Goal: Task Accomplishment & Management: Use online tool/utility

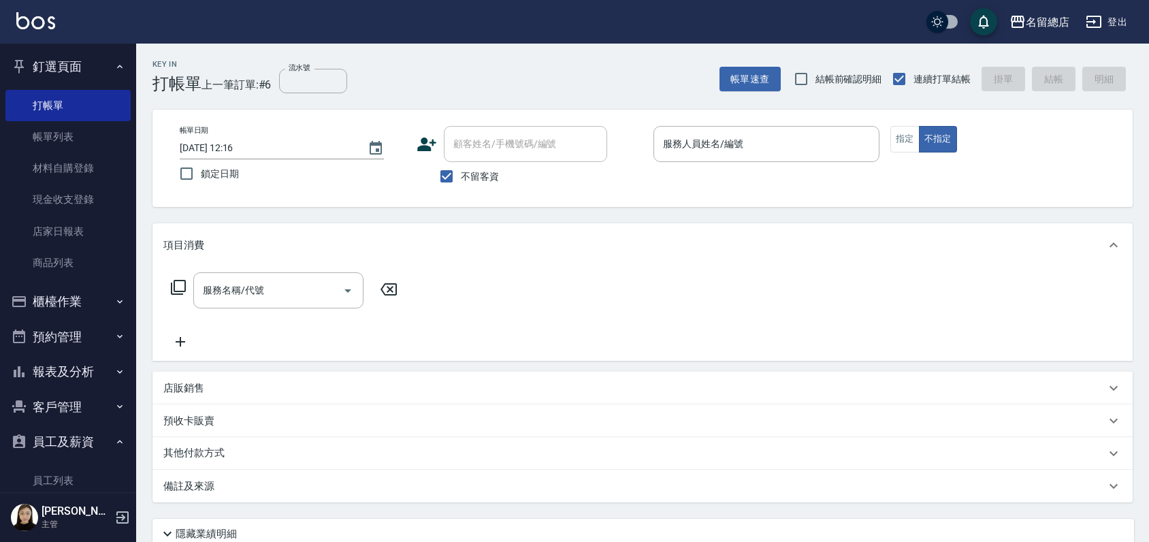
scroll to position [113, 0]
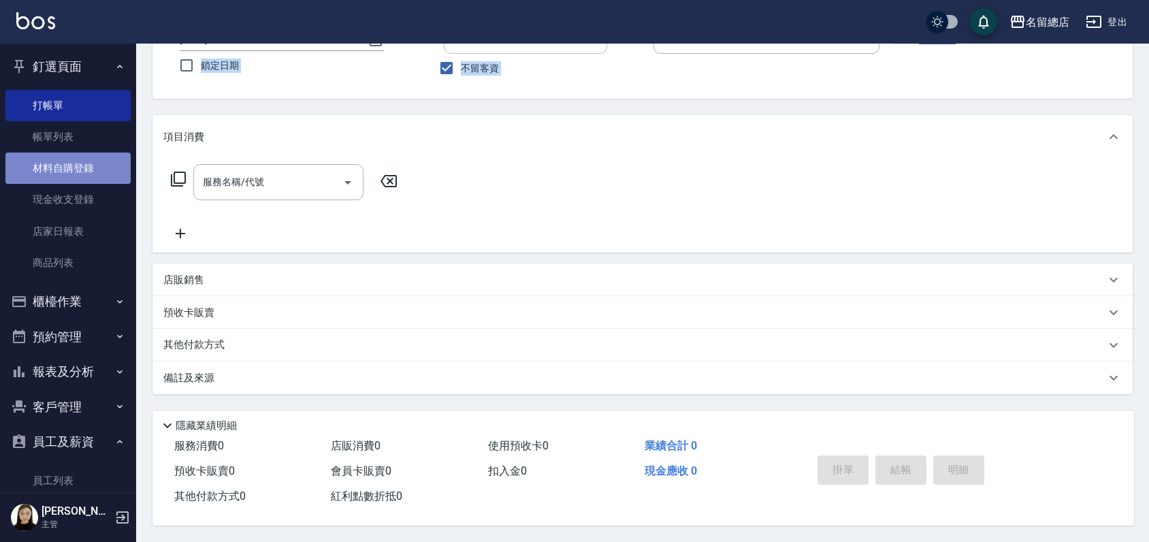
click at [71, 161] on link "材料自購登錄" at bounding box center [67, 167] width 125 height 31
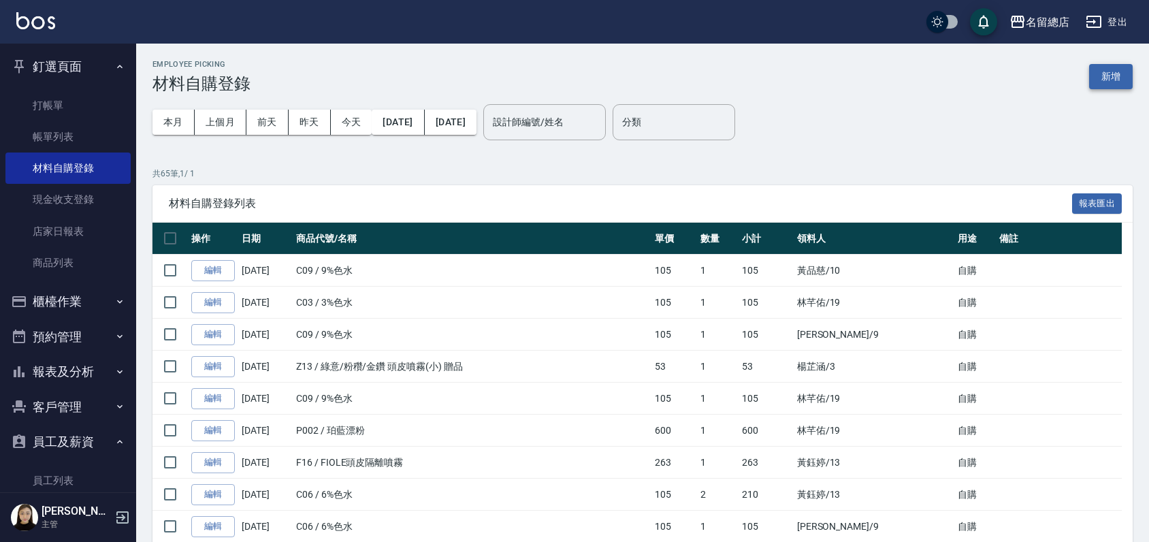
click at [1102, 65] on button "新增" at bounding box center [1111, 76] width 44 height 25
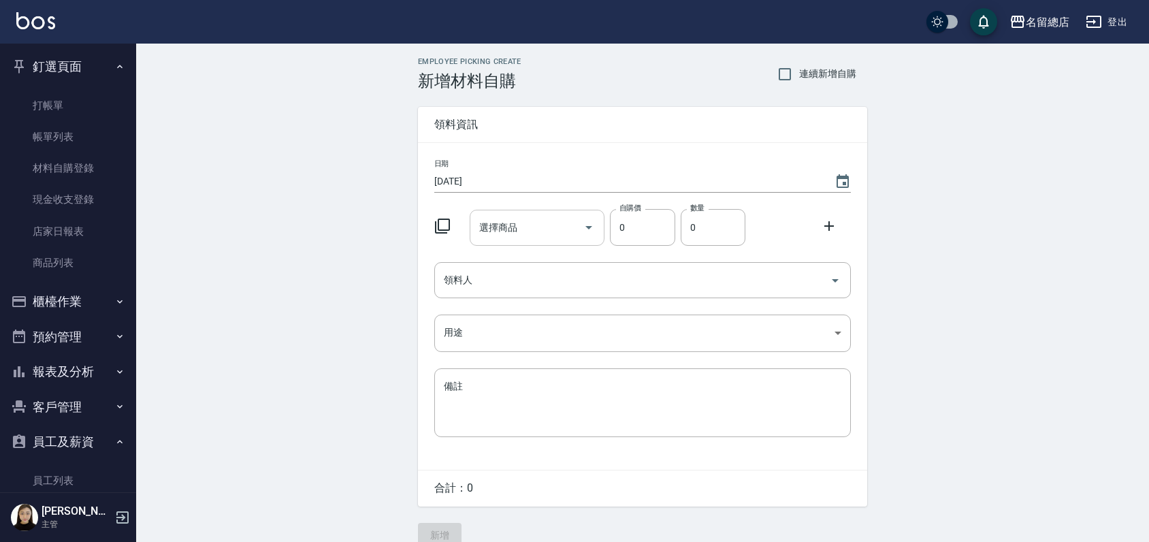
click at [532, 225] on input "選擇商品" at bounding box center [527, 228] width 103 height 24
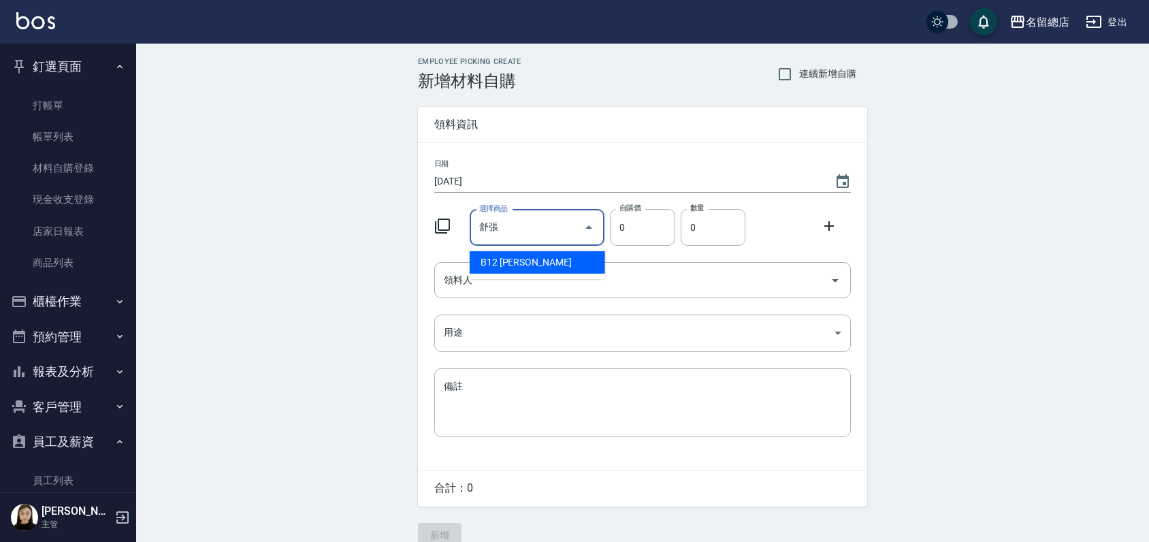
click at [558, 263] on li "B12 [PERSON_NAME]" at bounding box center [537, 262] width 135 height 22
type input "[PERSON_NAME]"
type input "273"
type input "1"
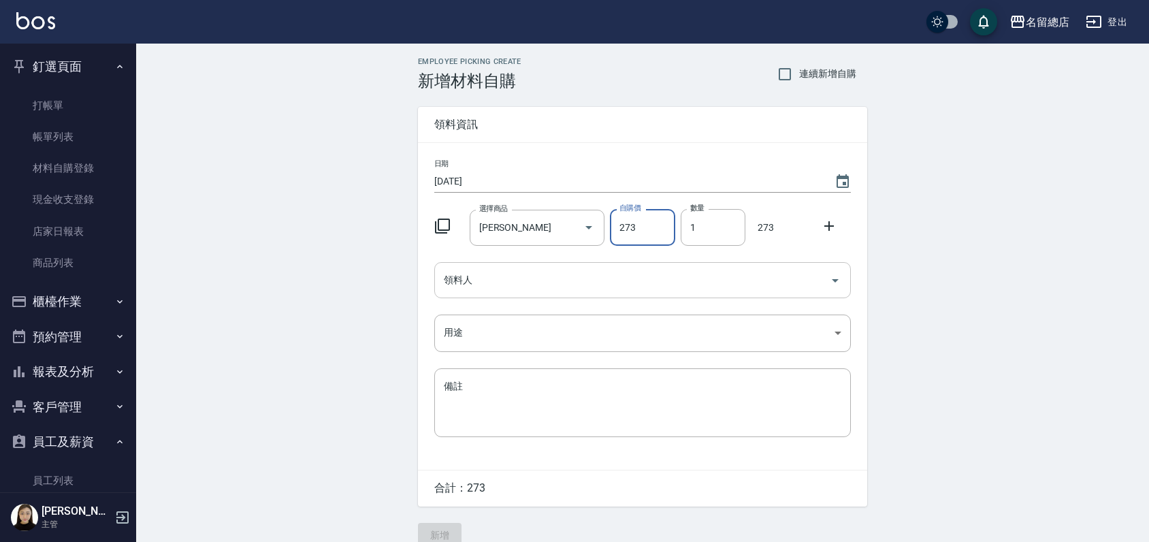
click at [536, 280] on input "領料人" at bounding box center [632, 280] width 384 height 24
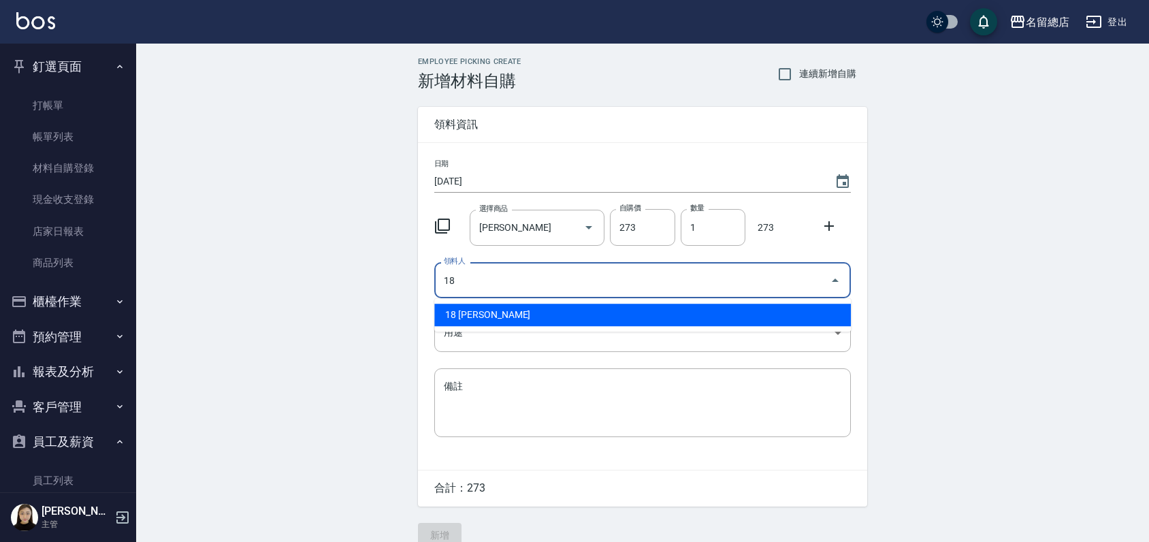
type input "18 [PERSON_NAME]"
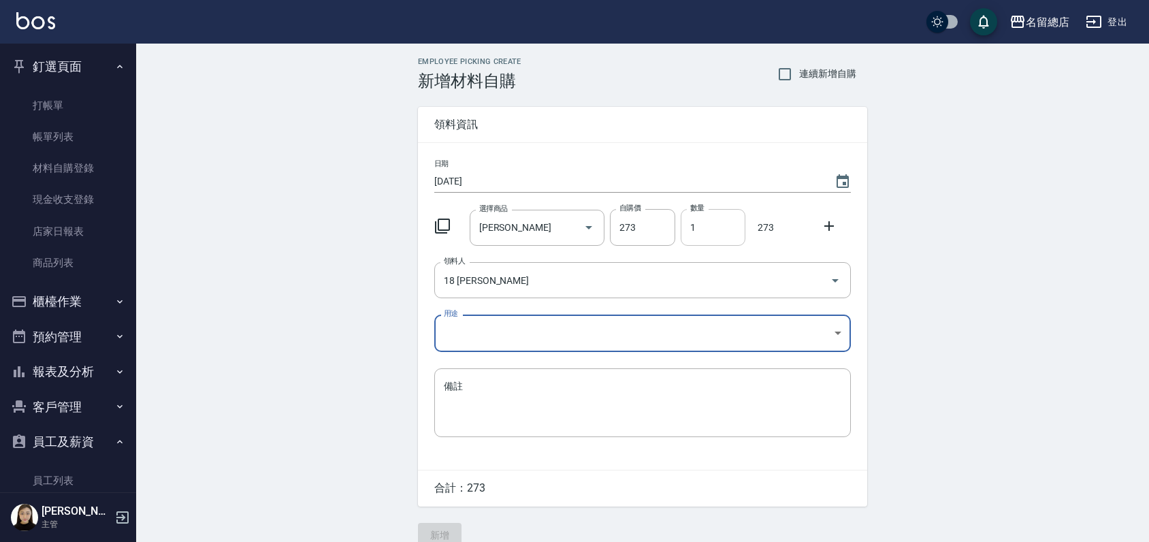
click at [730, 228] on input "1" at bounding box center [713, 227] width 65 height 37
drag, startPoint x: 711, startPoint y: 225, endPoint x: 675, endPoint y: 231, distance: 36.7
click at [675, 236] on div "數量 02 數量" at bounding box center [710, 225] width 70 height 42
type input "2"
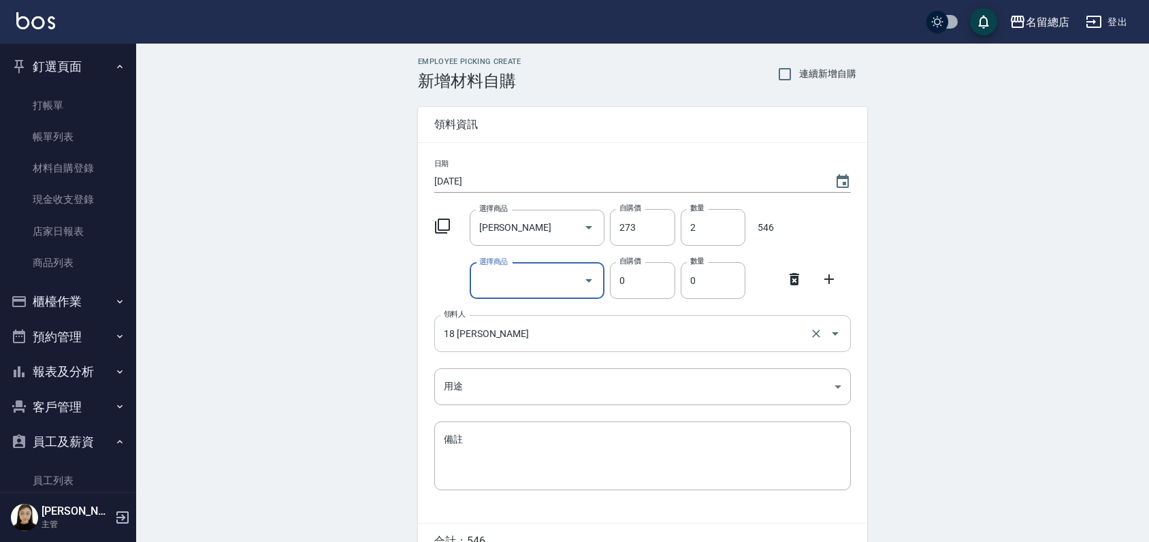
click at [792, 280] on icon at bounding box center [795, 279] width 10 height 12
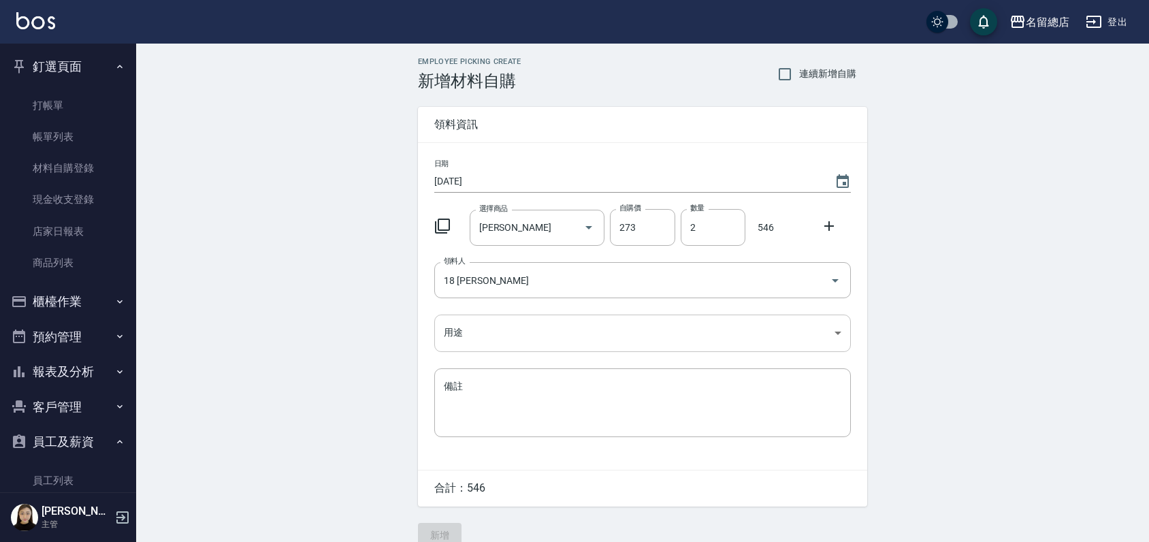
click at [486, 327] on body "名留總店 登出 釘選頁面 打帳單 帳單列表 材料自購登錄 現金收支登錄 店家日報表 商品列表 櫃檯作業 打帳單 帳單列表 掛單列表 營業儀表板 現金收支登錄 …" at bounding box center [574, 280] width 1149 height 561
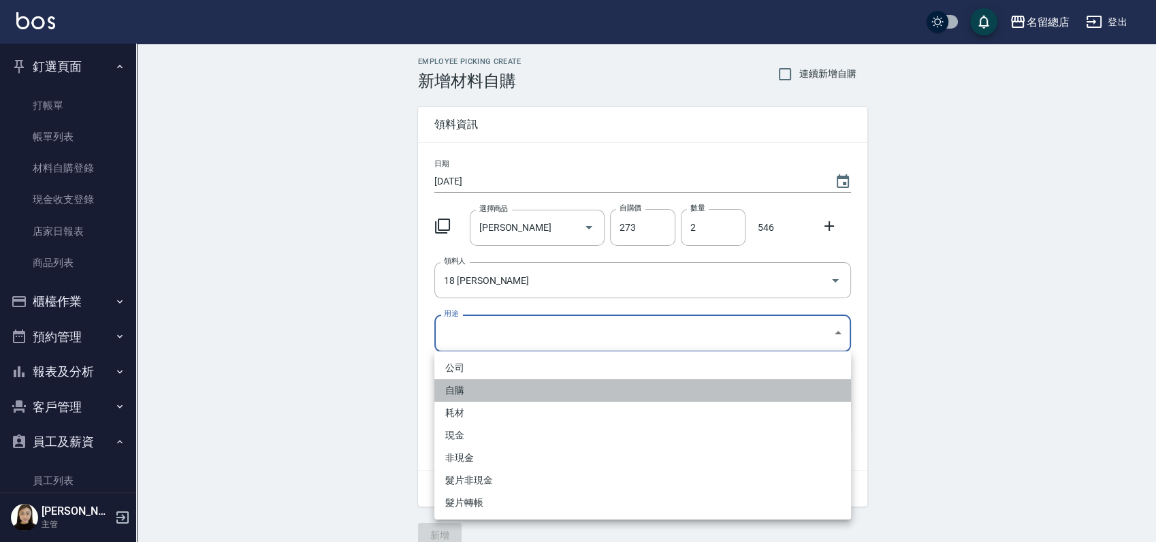
drag, startPoint x: 464, startPoint y: 381, endPoint x: 465, endPoint y: 388, distance: 6.8
click at [464, 382] on li "自購" at bounding box center [642, 390] width 417 height 22
type input "自購"
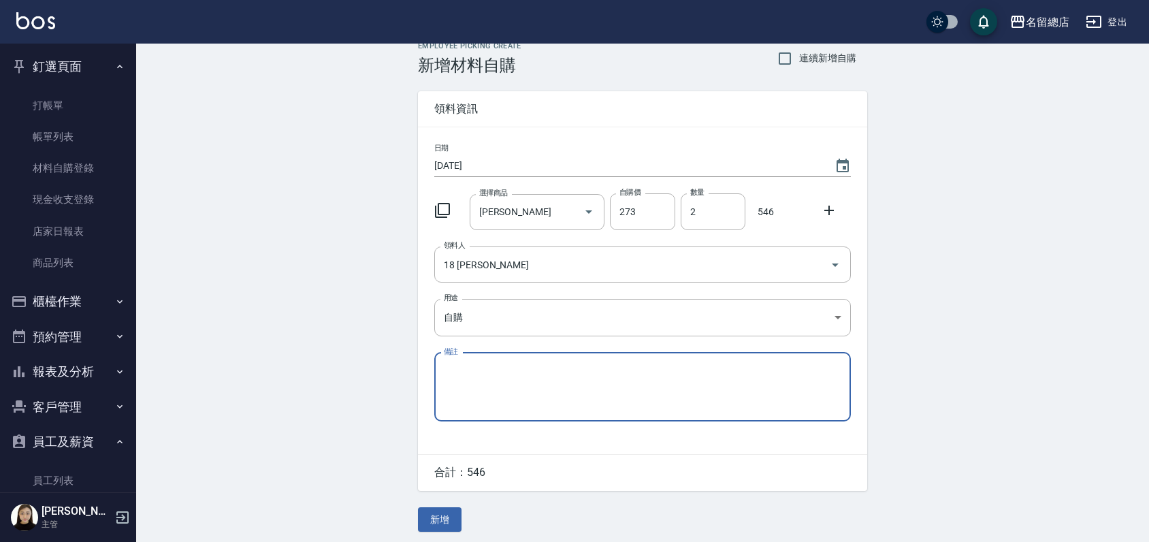
scroll to position [20, 0]
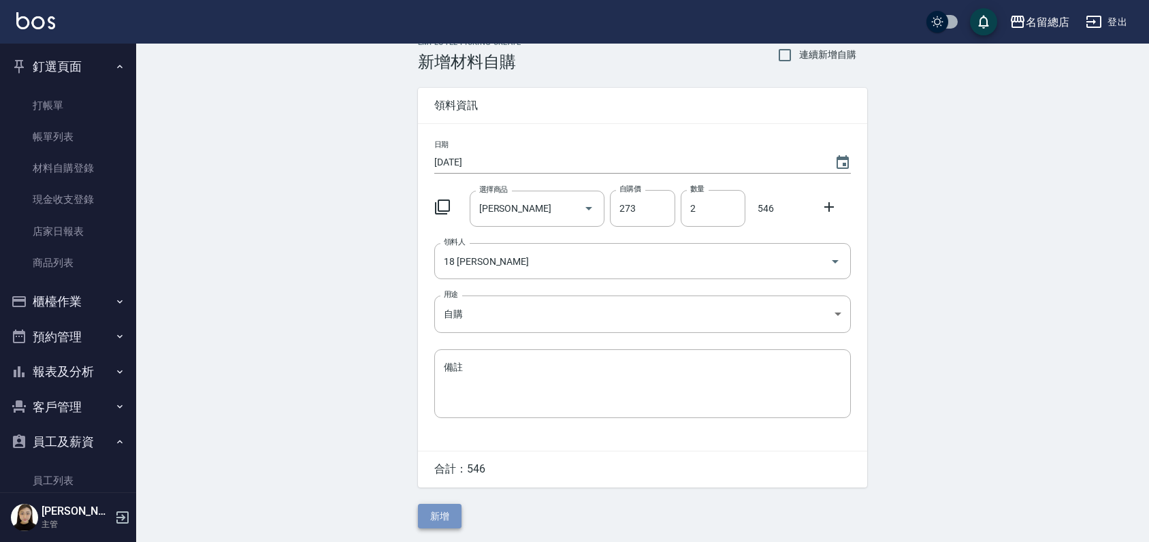
click at [449, 515] on button "新增" at bounding box center [440, 516] width 44 height 25
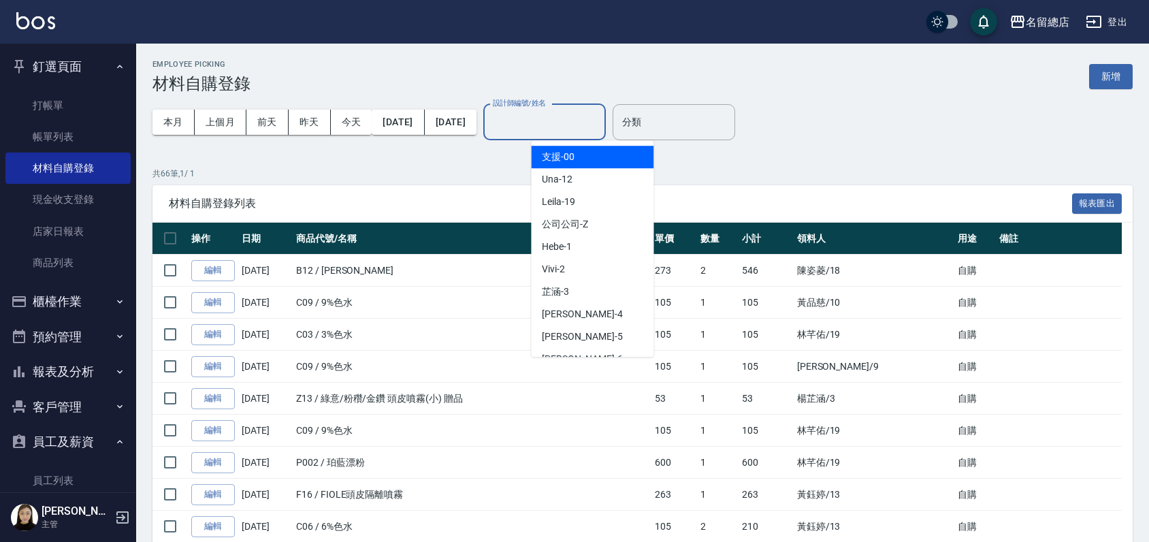
click at [600, 127] on input "設計師編號/姓名" at bounding box center [544, 122] width 110 height 24
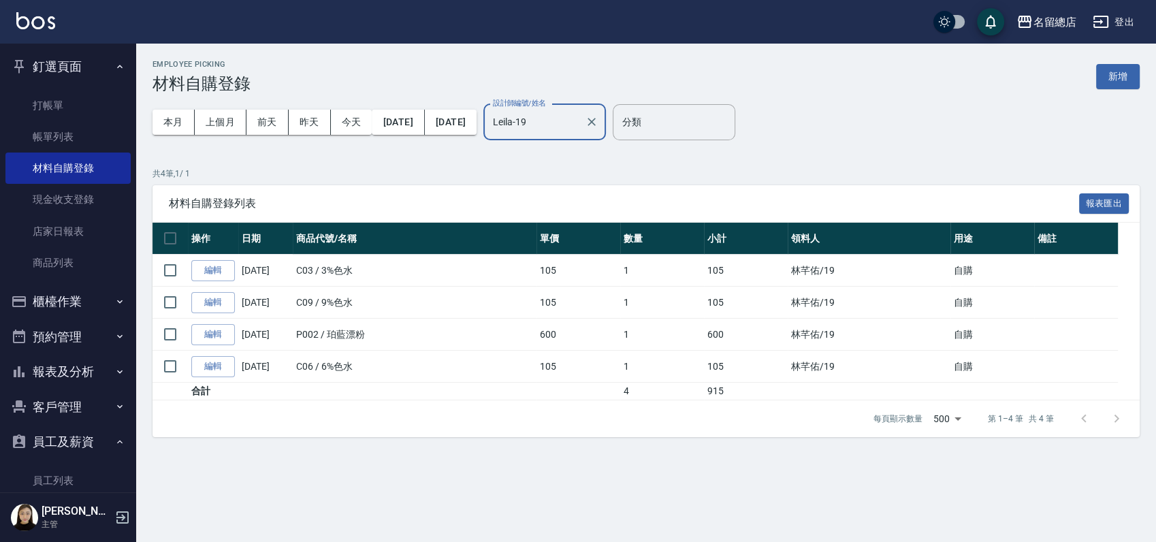
type input "Leila-19"
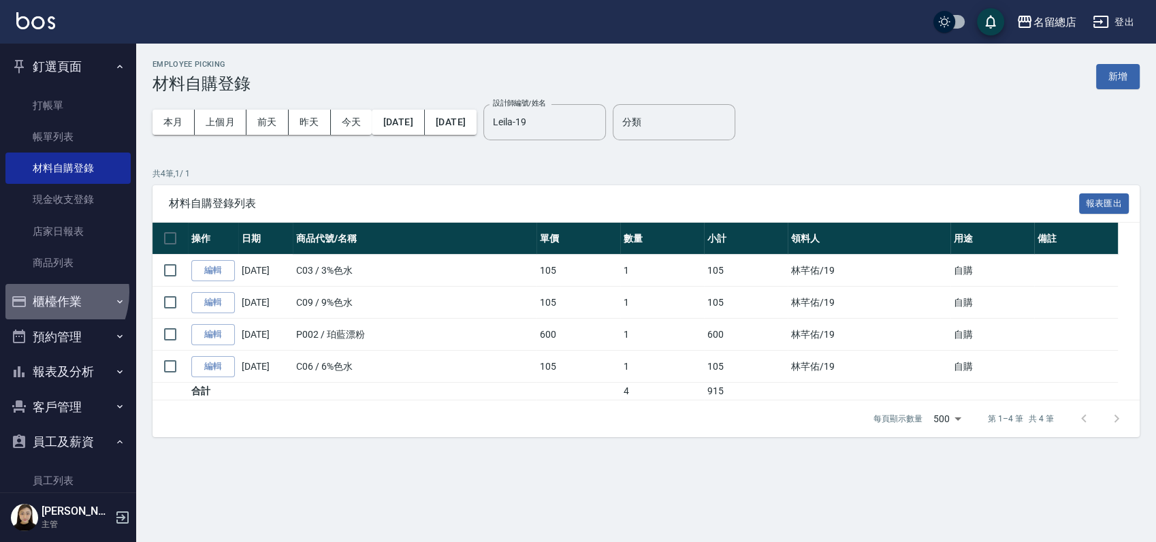
click at [43, 292] on button "櫃檯作業" at bounding box center [67, 301] width 125 height 35
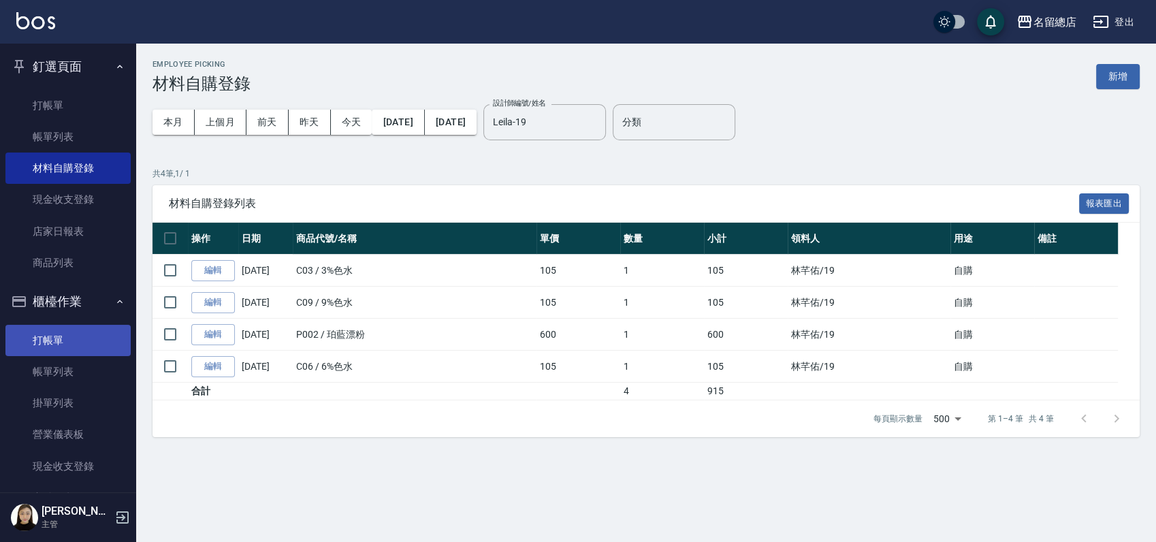
click at [26, 327] on link "打帳單" at bounding box center [67, 340] width 125 height 31
